Goal: Task Accomplishment & Management: Use online tool/utility

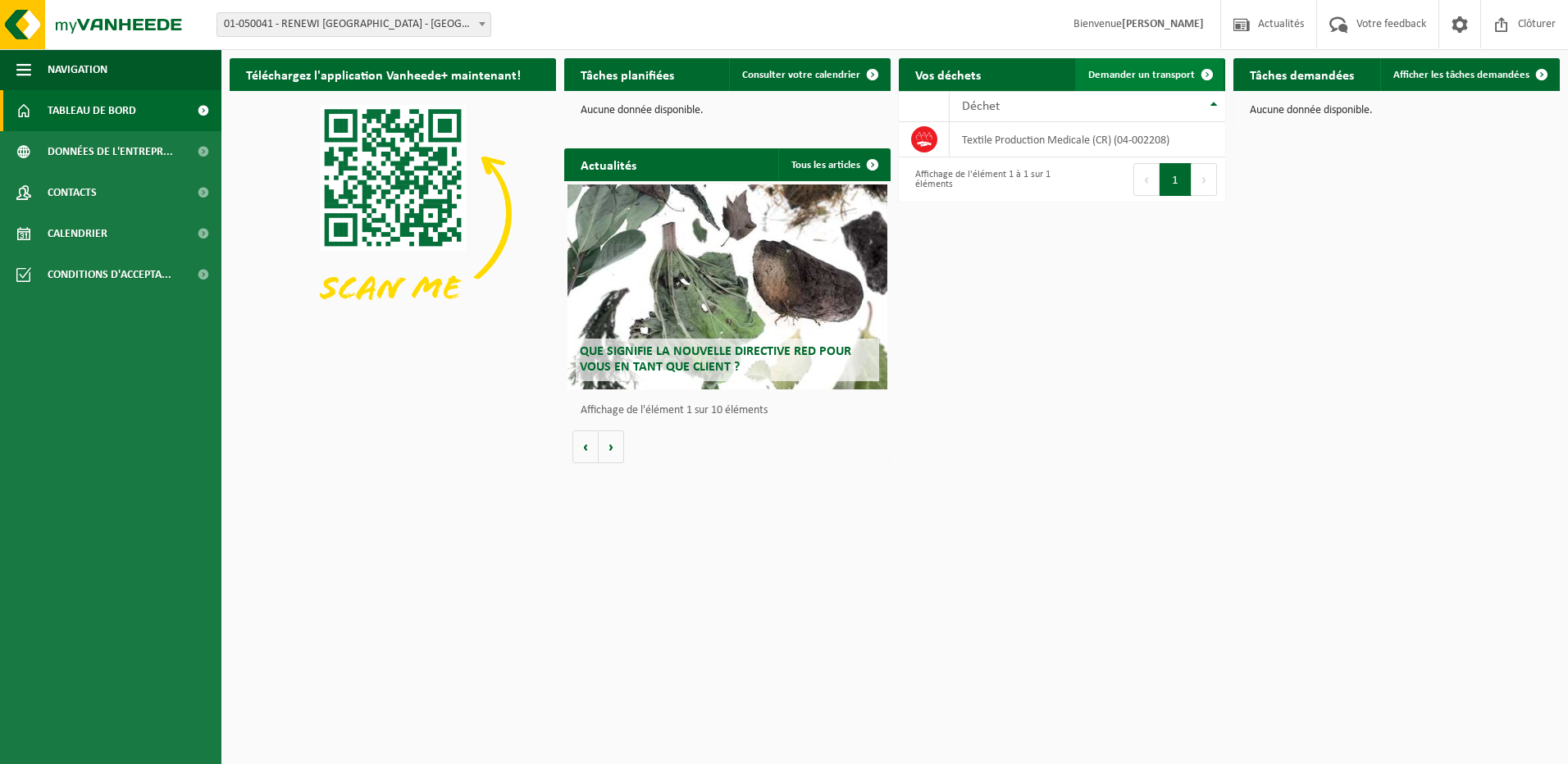
click at [1194, 84] on span at bounding box center [1207, 74] width 33 height 33
click at [1192, 73] on span at bounding box center [1207, 74] width 33 height 33
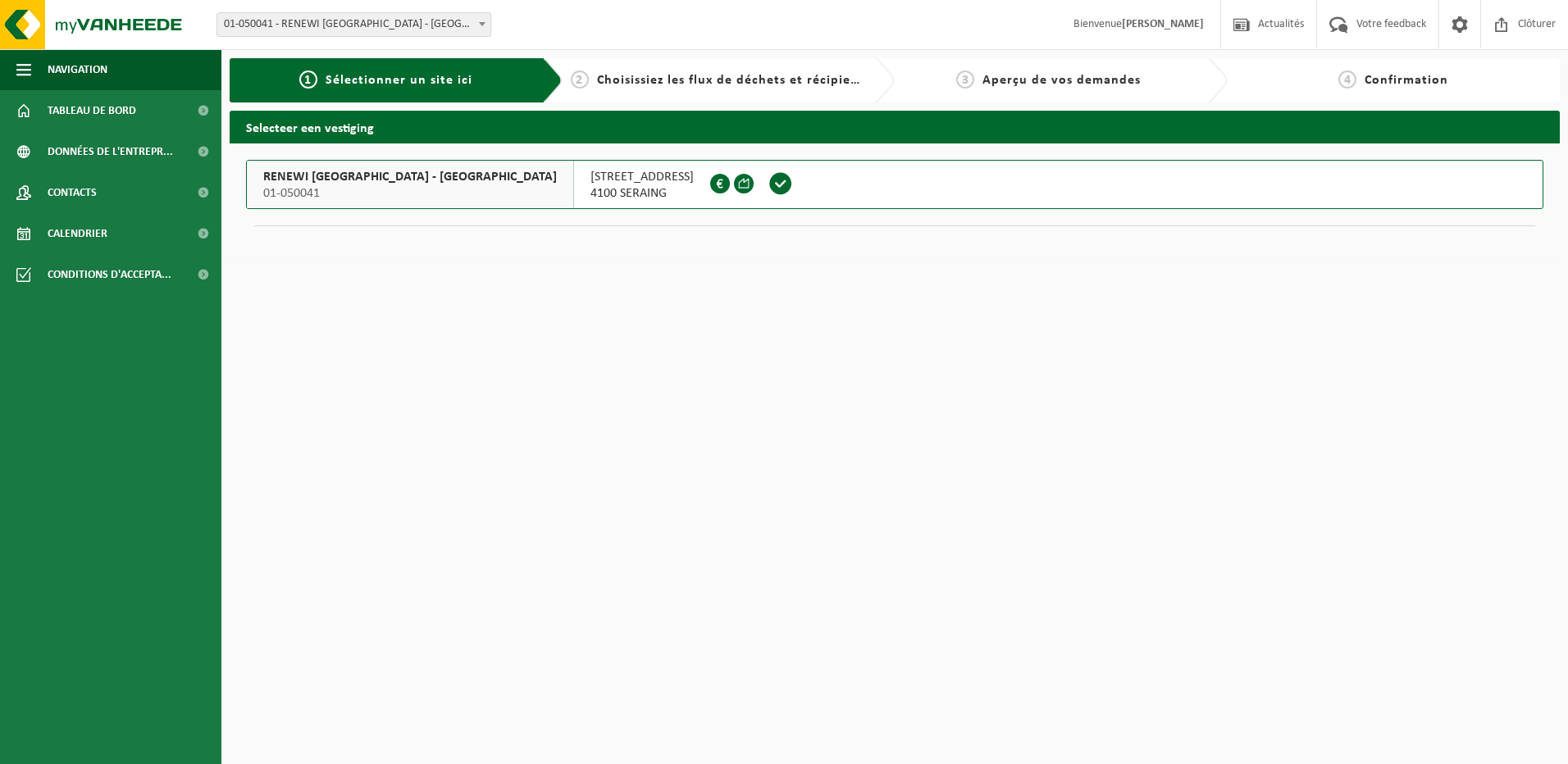
click at [590, 196] on span "4100 SERAING" at bounding box center [642, 194] width 104 height 17
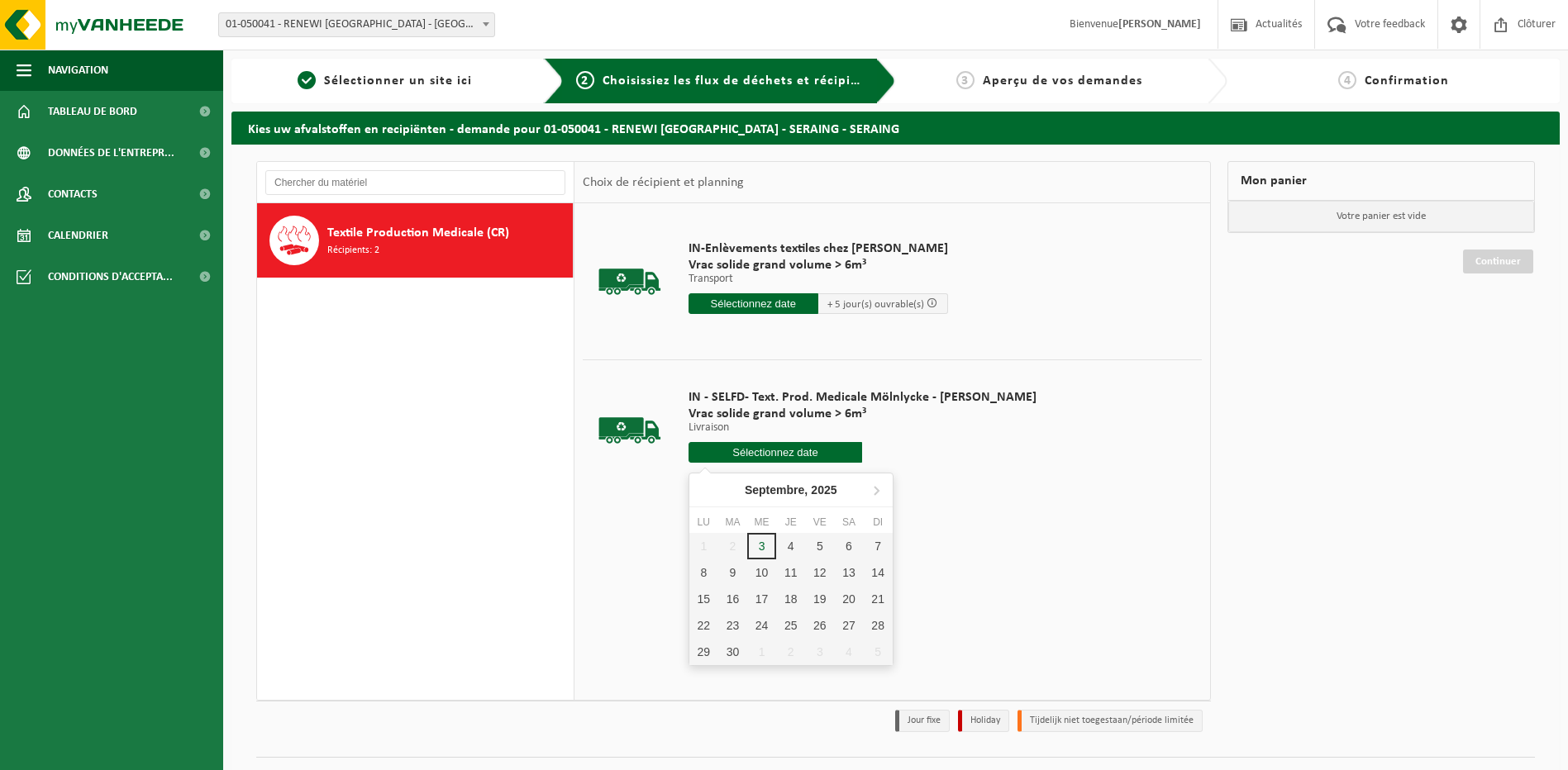
click at [723, 453] on input "text" at bounding box center [776, 453] width 174 height 20
click at [806, 546] on div "5" at bounding box center [819, 546] width 29 height 27
type input "à partir de 2025-09-05"
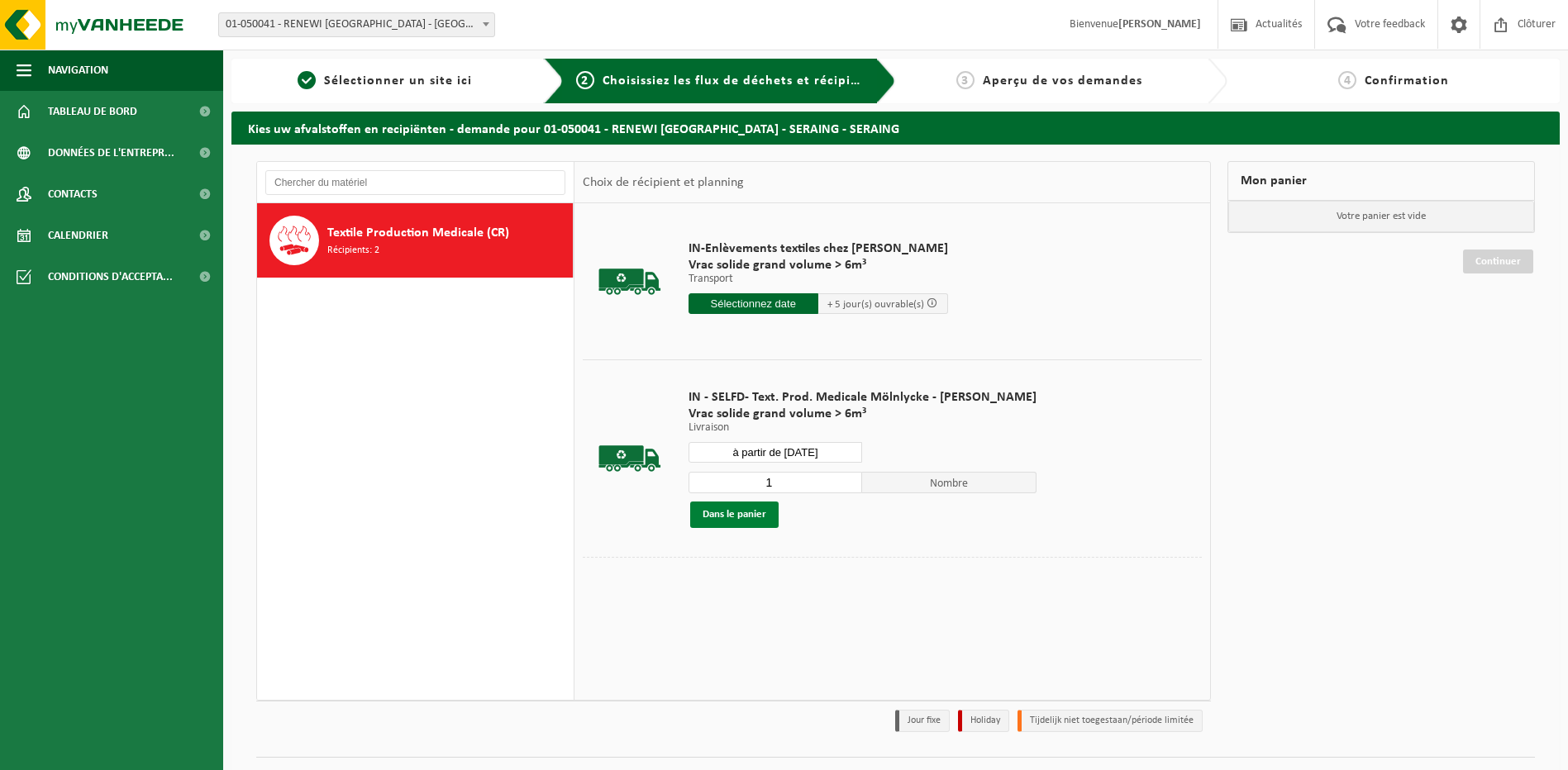
click at [744, 521] on button "Dans le panier" at bounding box center [735, 515] width 89 height 27
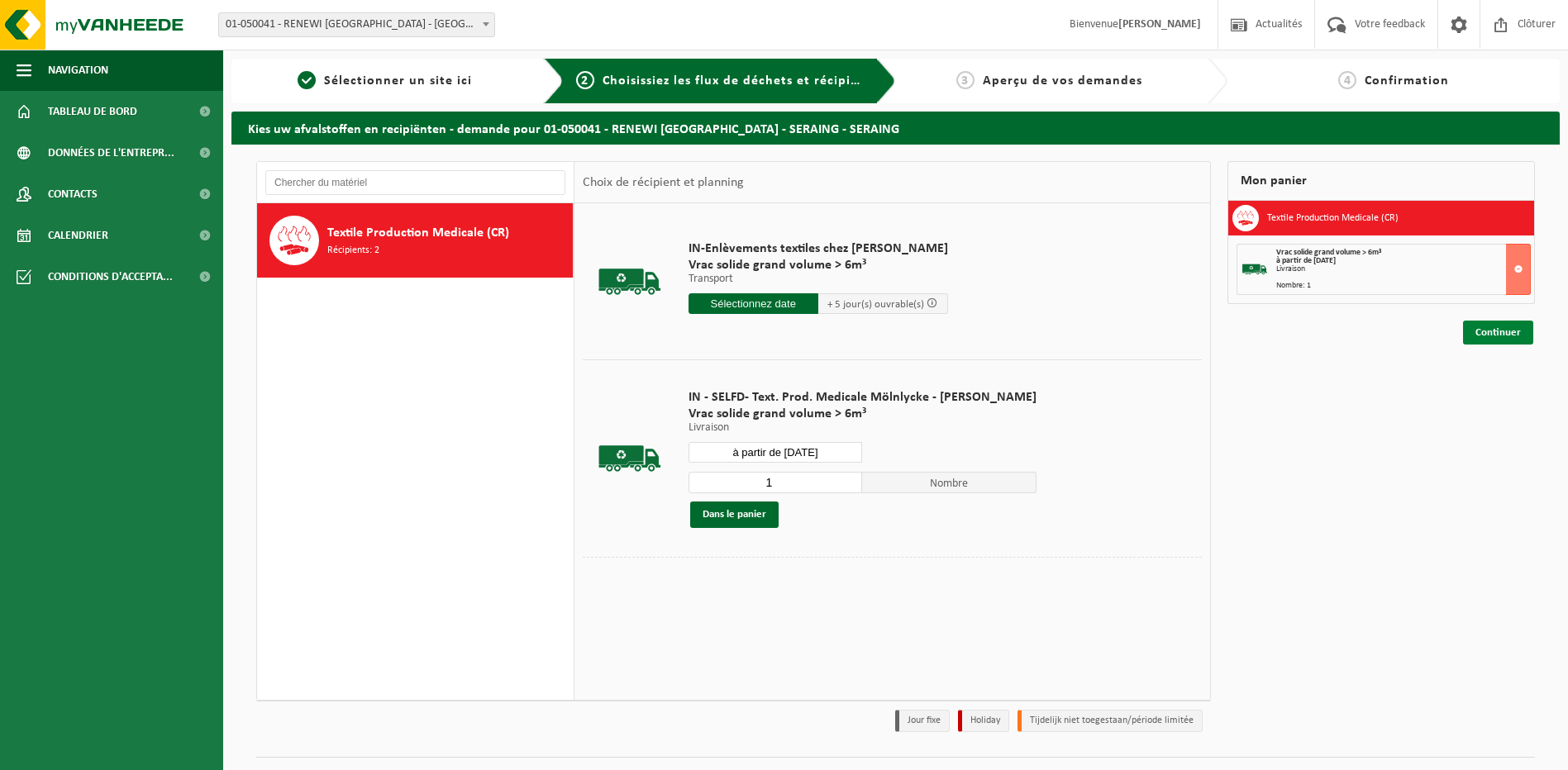
click at [1488, 329] on link "Continuer" at bounding box center [1499, 333] width 70 height 24
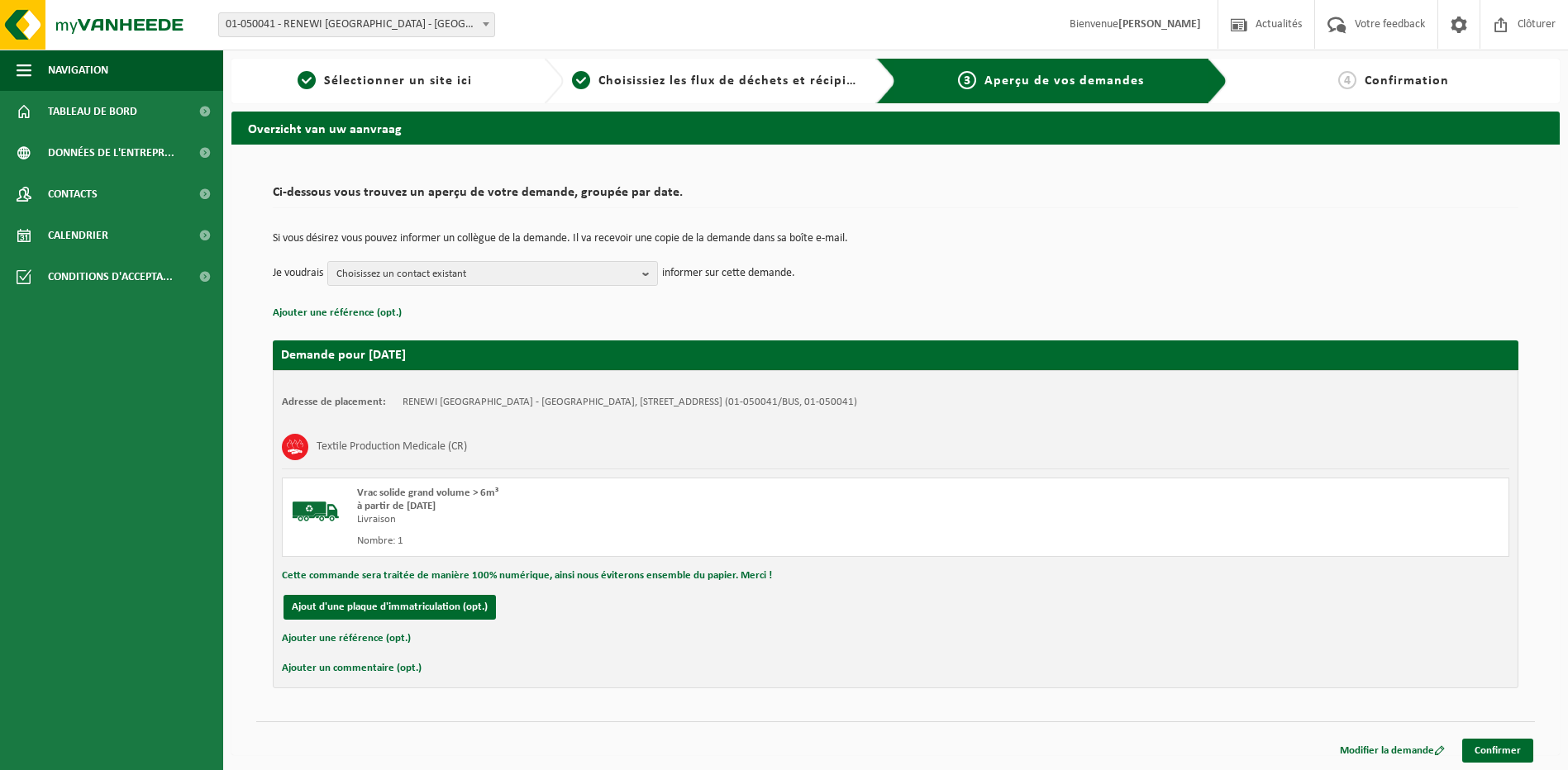
scroll to position [2, 0]
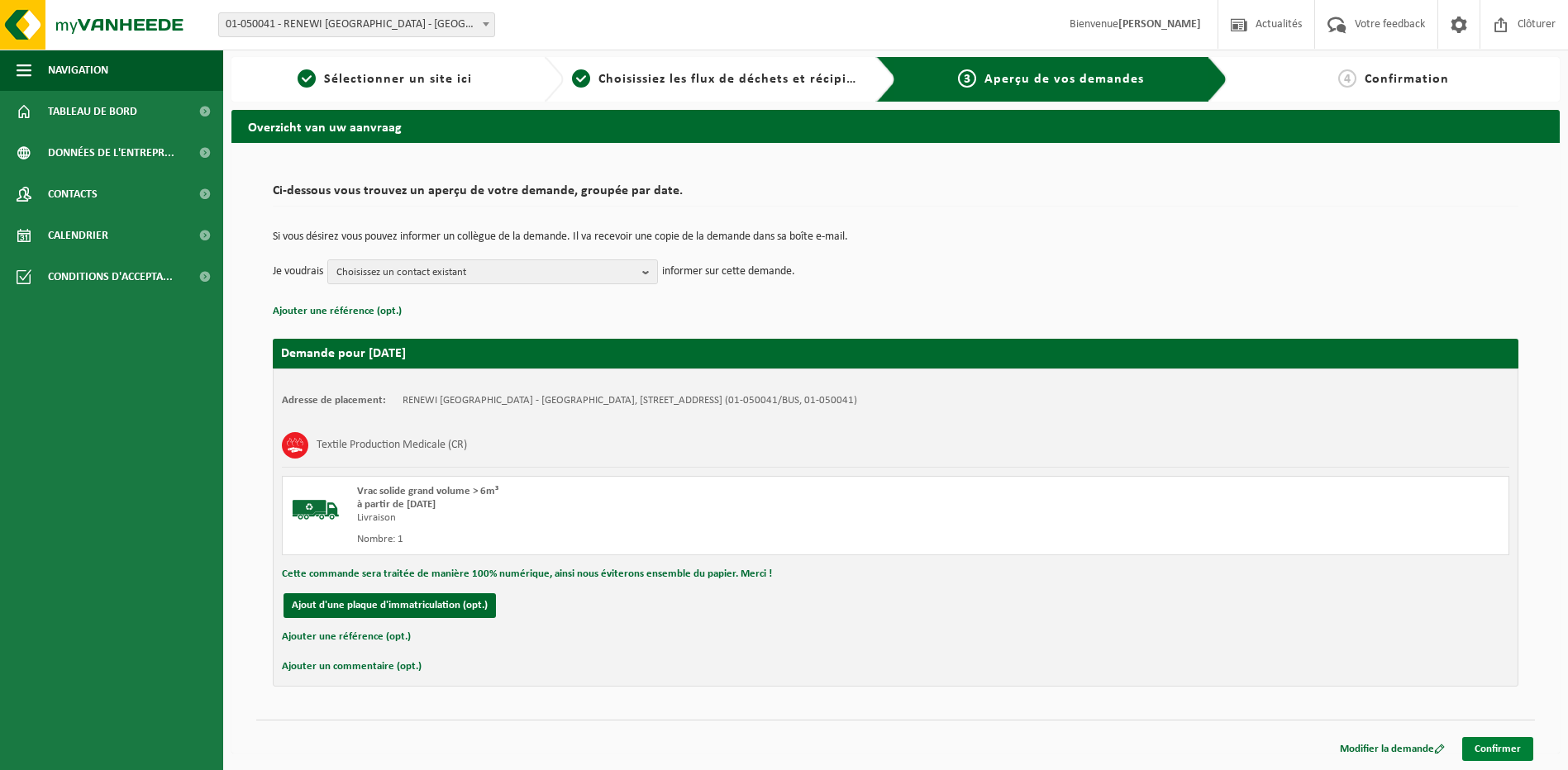
click at [1492, 743] on link "Confirmer" at bounding box center [1498, 750] width 71 height 24
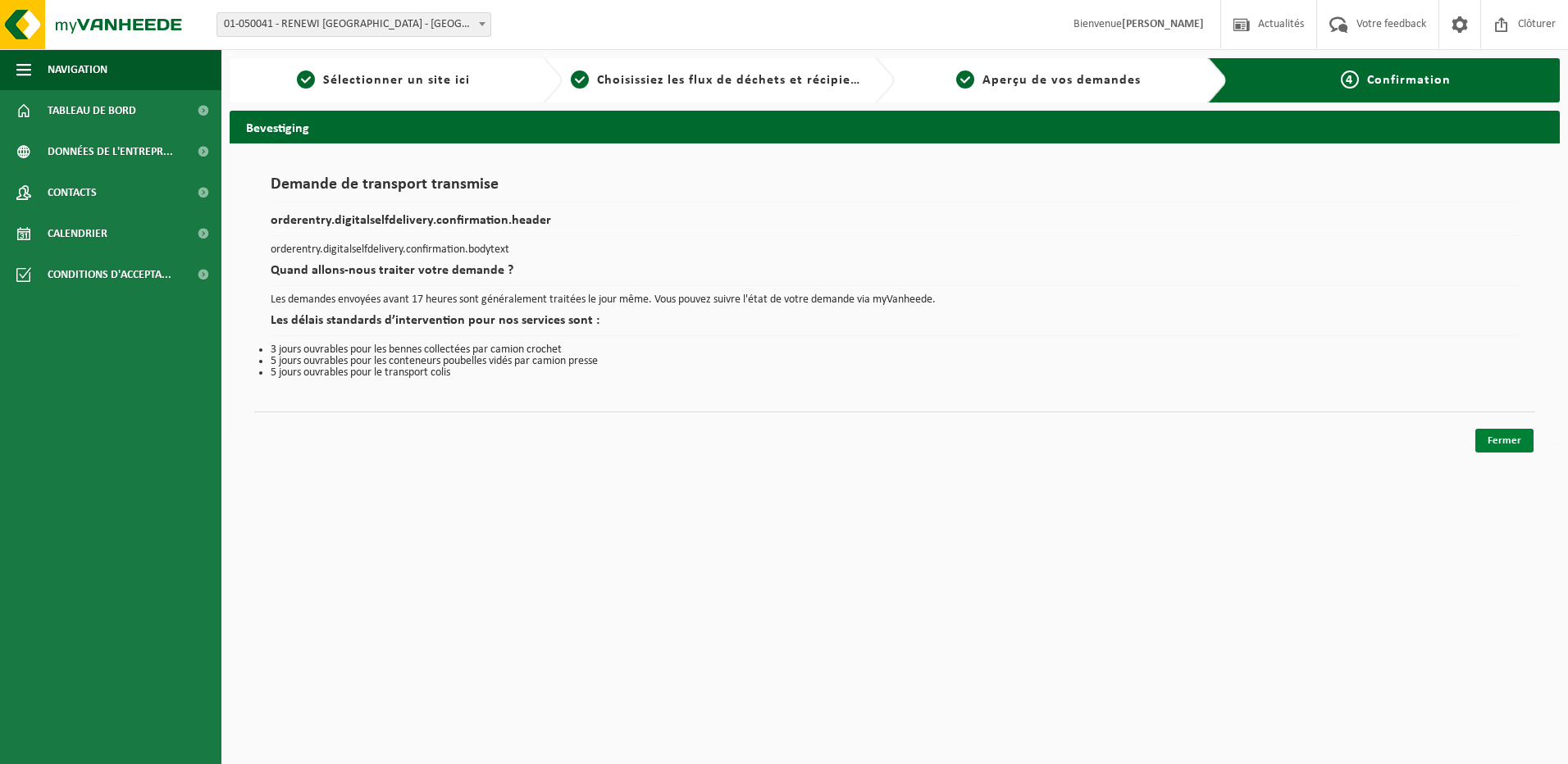
click at [1506, 448] on link "Fermer" at bounding box center [1504, 441] width 58 height 24
